Goal: Information Seeking & Learning: Learn about a topic

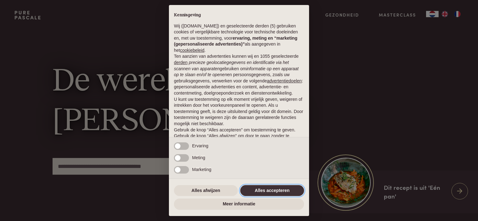
click at [287, 190] on button "Alles accepteren" at bounding box center [272, 191] width 64 height 11
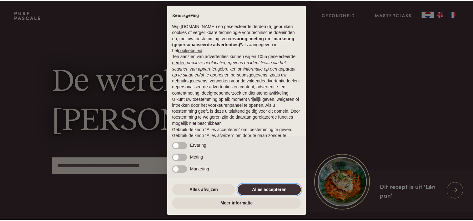
scroll to position [30, 0]
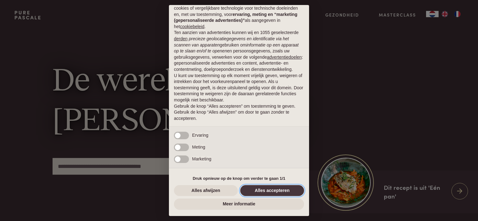
click at [285, 188] on button "Alles accepteren" at bounding box center [272, 191] width 64 height 11
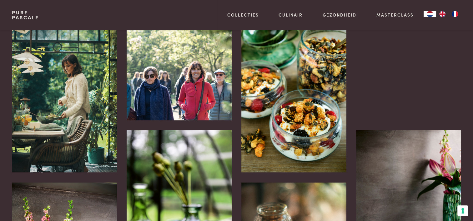
scroll to position [1314, 0]
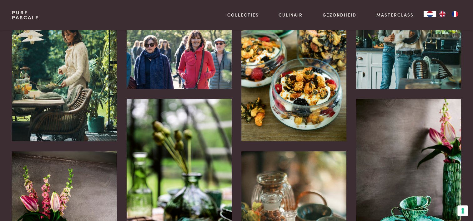
click at [271, 114] on img at bounding box center [293, 62] width 105 height 157
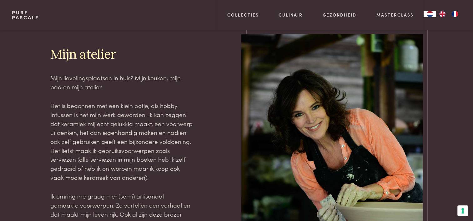
scroll to position [923, 0]
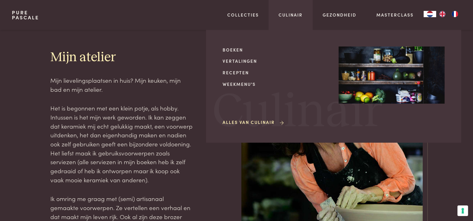
click at [235, 77] on div "Boeken Vertalingen Recepten Weekmenu's Alles van Culinair" at bounding box center [276, 87] width 106 height 80
click at [236, 74] on link "Recepten" at bounding box center [276, 72] width 106 height 7
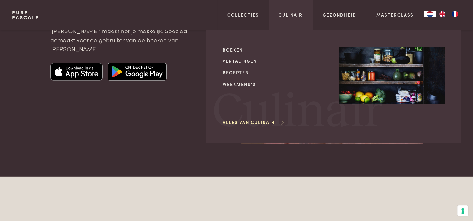
scroll to position [1783, 0]
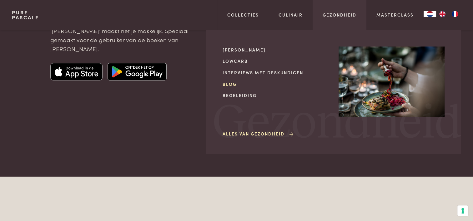
click at [230, 81] on link "Blog" at bounding box center [276, 84] width 106 height 7
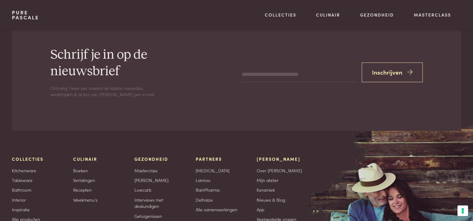
scroll to position [501, 0]
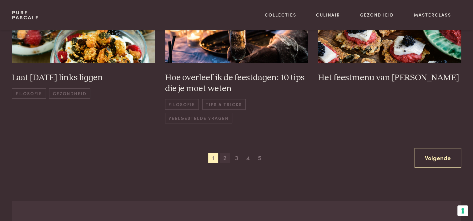
click at [225, 160] on span "2" at bounding box center [225, 158] width 10 height 10
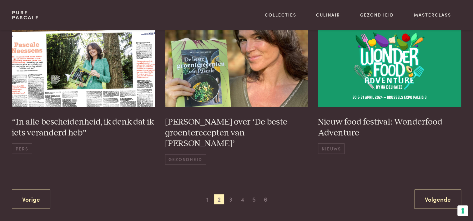
scroll to position [465, 0]
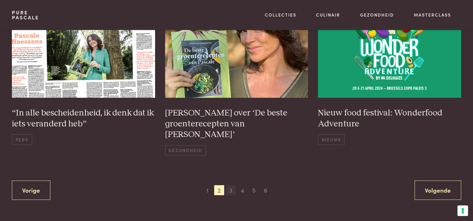
click at [232, 186] on span "3" at bounding box center [231, 191] width 10 height 10
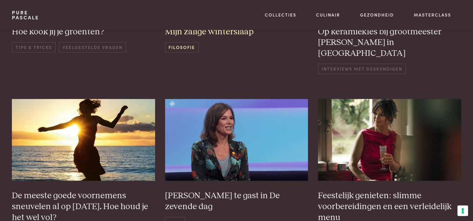
scroll to position [277, 0]
